Goal: Task Accomplishment & Management: Manage account settings

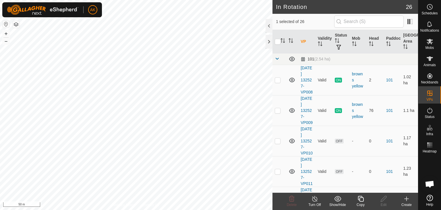
checkbox input "true"
checkbox input "false"
click at [290, 196] on icon at bounding box center [291, 198] width 7 height 7
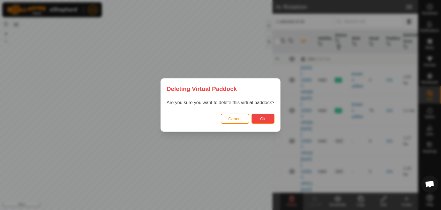
click at [271, 119] on button "Ok" at bounding box center [262, 118] width 23 height 10
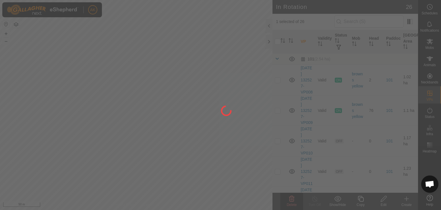
checkbox input "false"
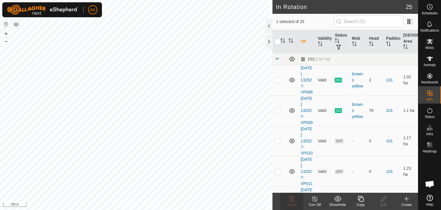
checkbox input "false"
checkbox input "true"
click at [292, 201] on icon at bounding box center [291, 198] width 5 height 6
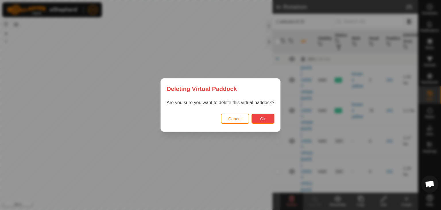
click at [265, 123] on button "Ok" at bounding box center [262, 118] width 23 height 10
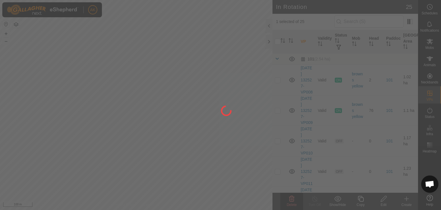
checkbox input "false"
